Goal: Transaction & Acquisition: Download file/media

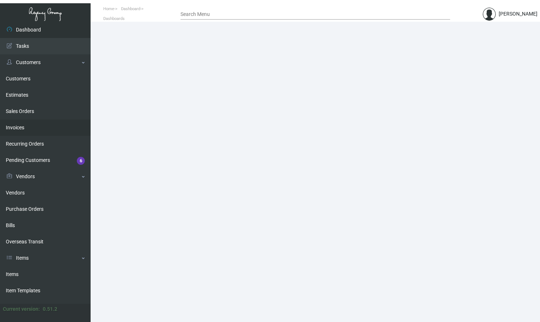
click at [17, 128] on link "Invoices" at bounding box center [45, 128] width 91 height 16
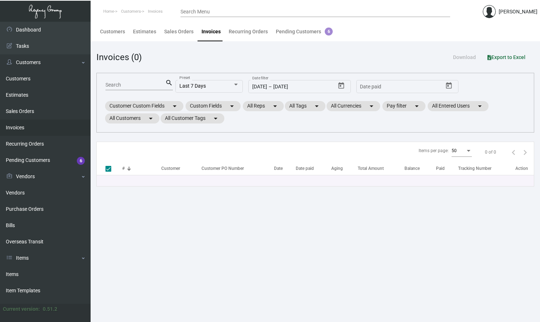
click at [119, 87] on input "Search" at bounding box center [135, 85] width 60 height 6
type input "94644"
checkbox input "false"
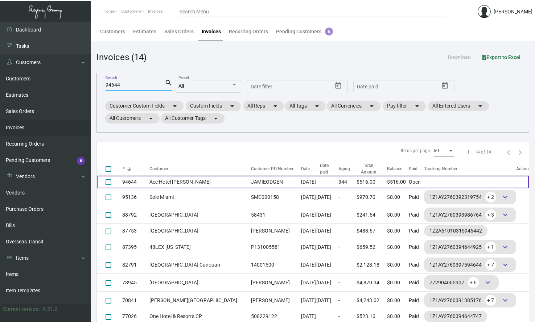
click at [158, 184] on td "Ace Hotel [PERSON_NAME]" at bounding box center [198, 182] width 98 height 13
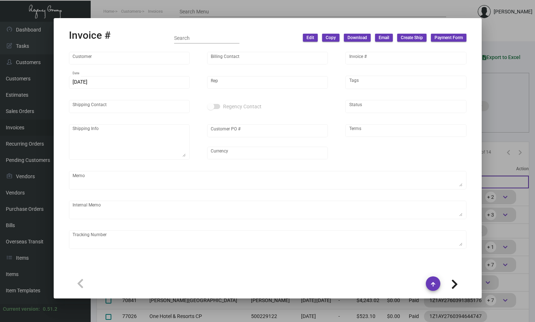
type input "Ace Hotel [PERSON_NAME]"
type input "[PERSON_NAME]"
type input "94644"
type input "[DATE]"
type input "[PERSON_NAME]"
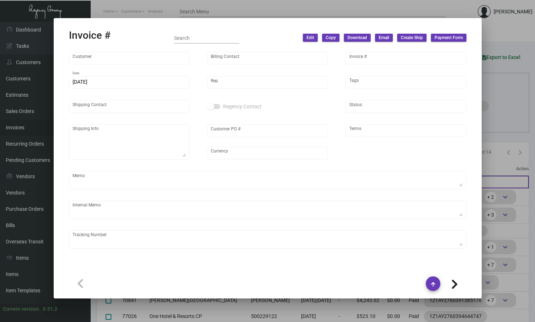
type input "[PERSON_NAME]"
type textarea "Ace Hotel [PERSON_NAME] [STREET_ADDRESS]"
type input "JAMIEODGEN"
type input "United States Dollar $"
type input "Net 30"
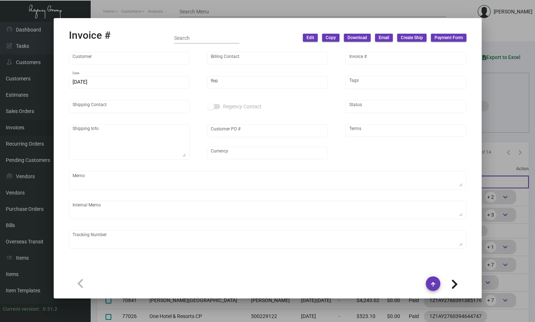
type textarea "TO BE DISPOSED"
type input "$ 0.00"
type input "[DATE]"
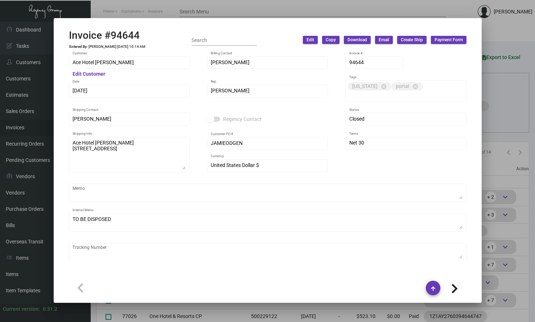
click at [367, 41] on span "Download" at bounding box center [357, 40] width 20 height 6
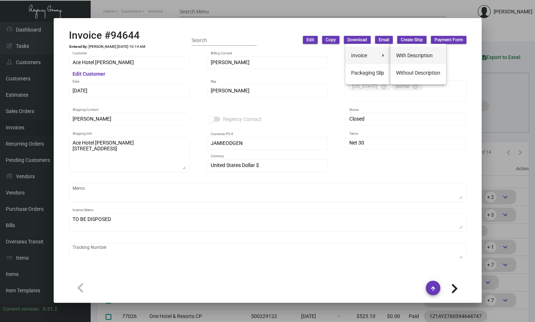
click at [407, 57] on button "With Description" at bounding box center [418, 55] width 56 height 17
